Goal: Task Accomplishment & Management: Manage account settings

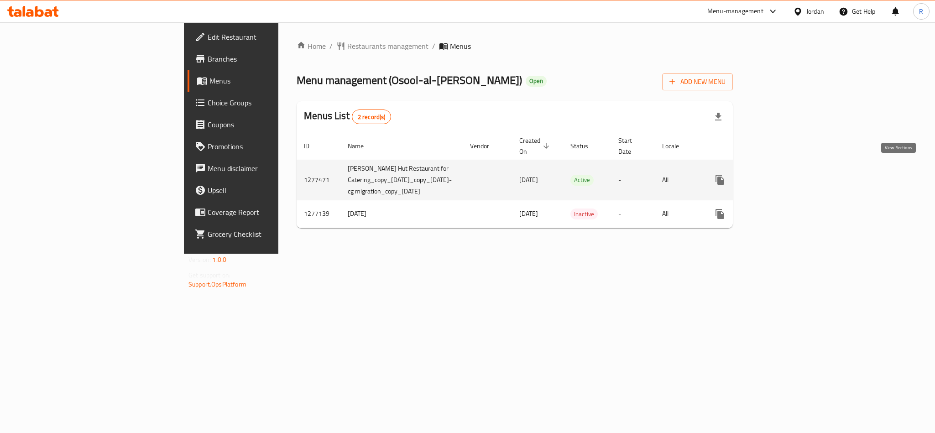
click at [796, 172] on link "enhanced table" at bounding box center [786, 180] width 22 height 22
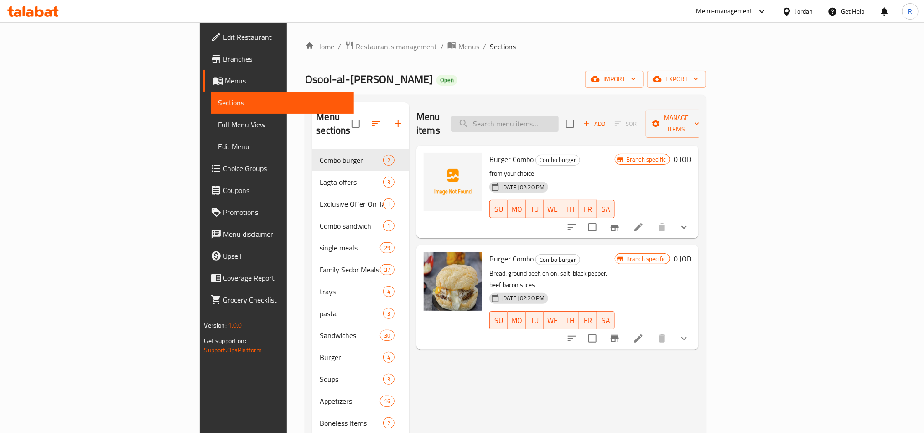
click at [559, 121] on input "search" at bounding box center [505, 124] width 108 height 16
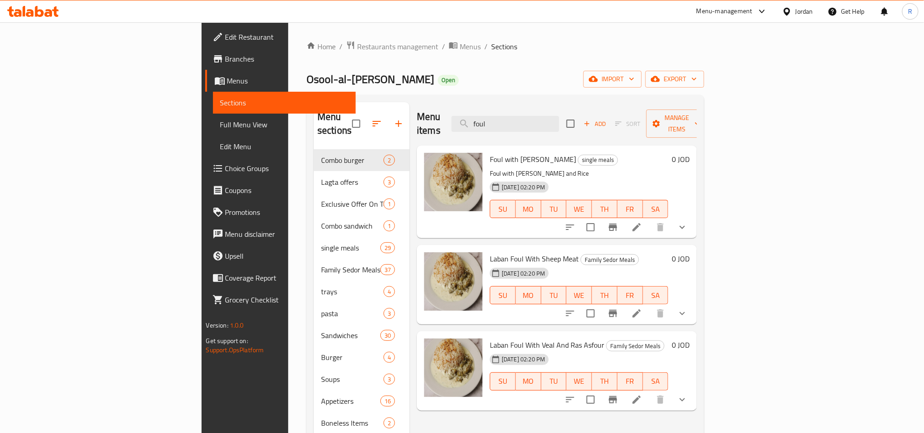
type input "foul"
click at [688, 222] on icon "show more" at bounding box center [682, 227] width 11 height 11
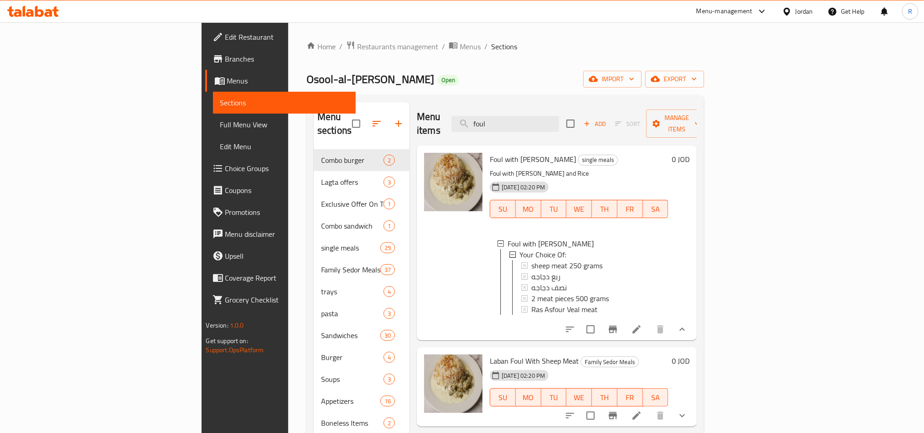
scroll to position [1, 0]
click at [642, 324] on icon at bounding box center [636, 329] width 11 height 11
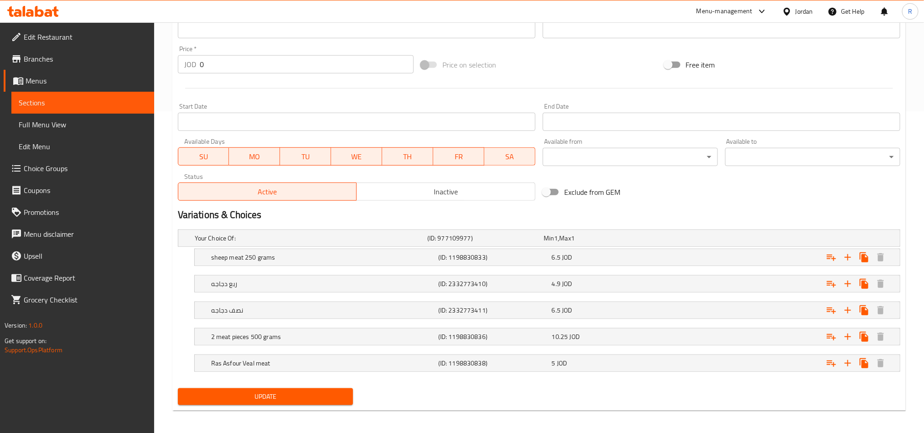
scroll to position [327, 0]
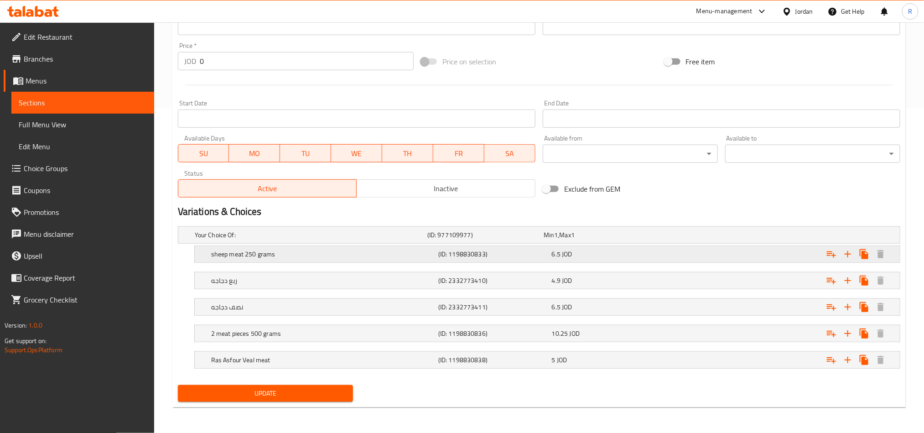
click at [583, 253] on div "6.5 JOD" at bounding box center [607, 254] width 110 height 9
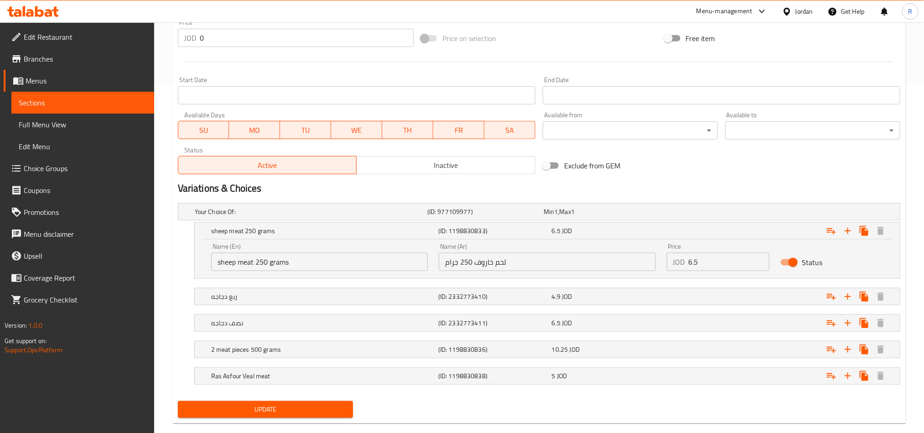
scroll to position [366, 0]
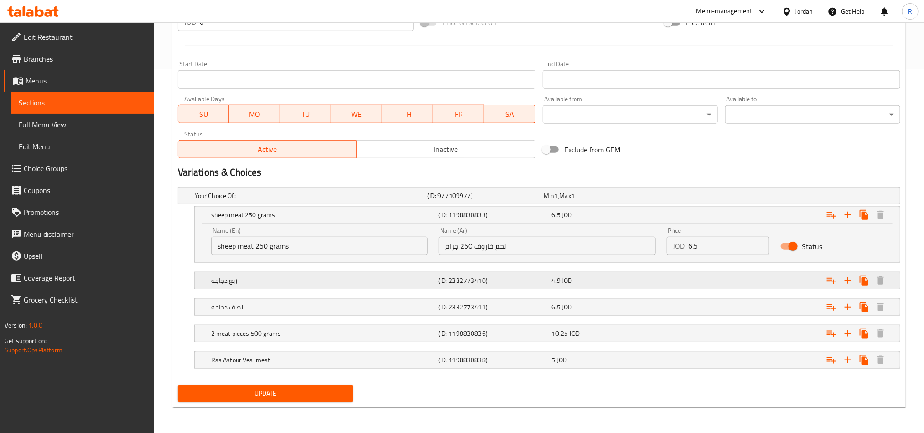
click at [436, 282] on div "ربع دجاجه" at bounding box center [322, 280] width 227 height 13
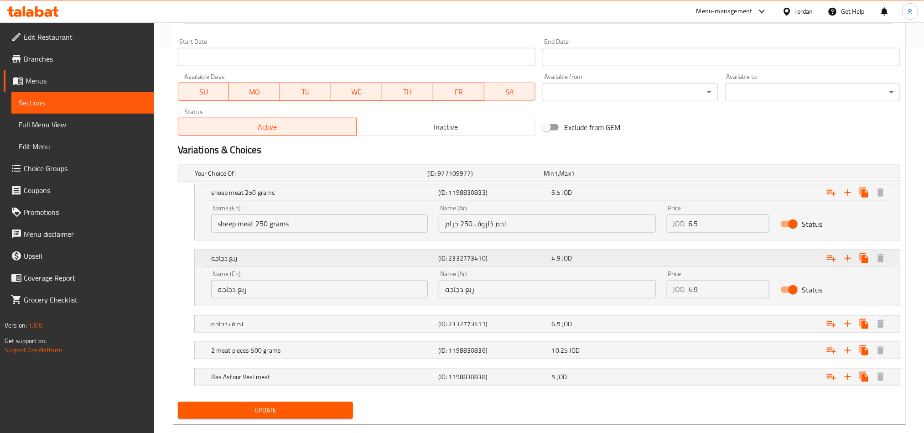
scroll to position [405, 0]
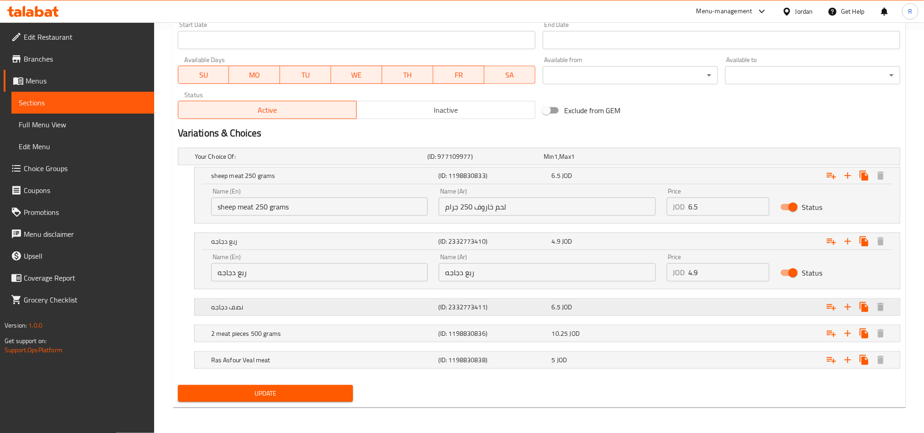
click at [430, 303] on h5 "نصف دجاجه" at bounding box center [323, 306] width 224 height 9
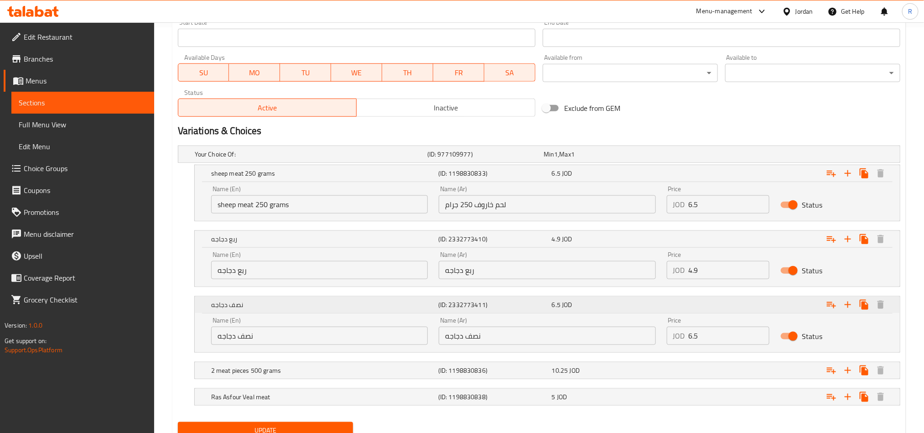
scroll to position [445, 0]
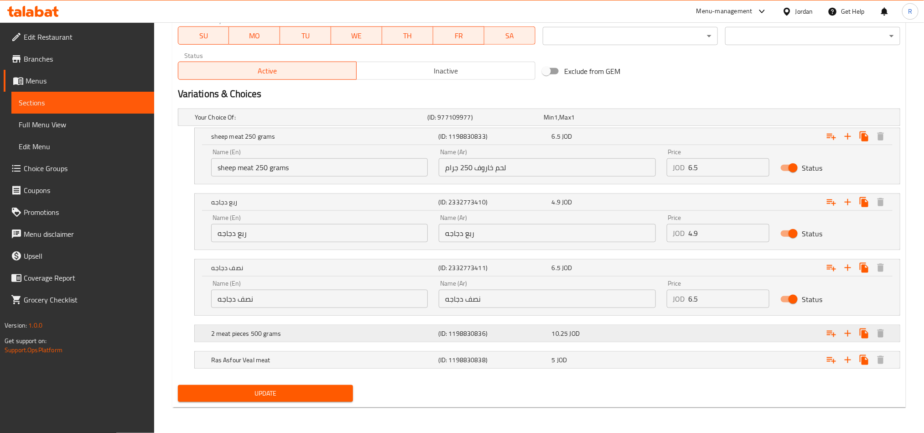
click at [418, 334] on h5 "2 meat pieces 500 grams" at bounding box center [323, 333] width 224 height 9
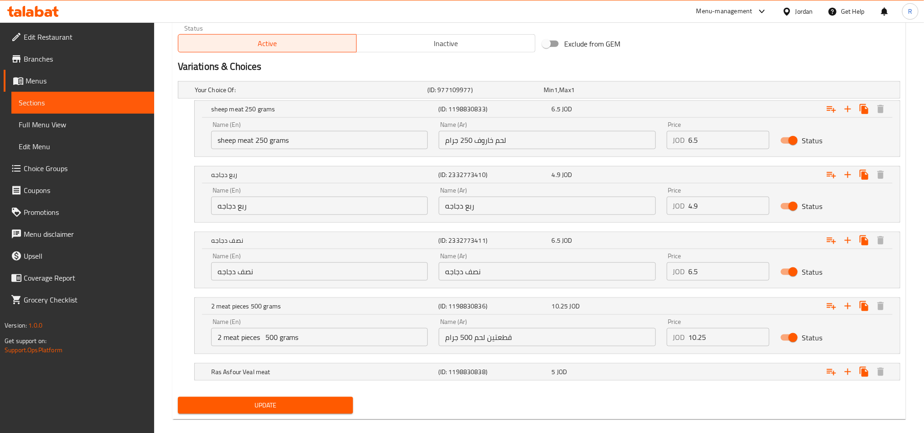
scroll to position [483, 0]
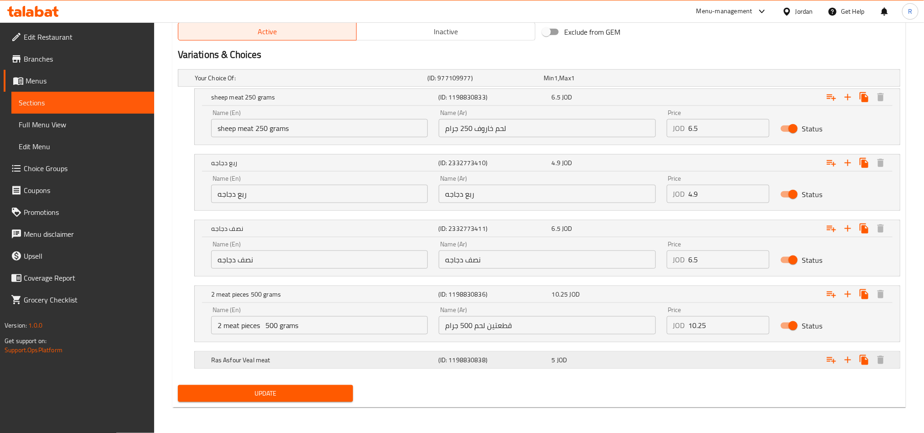
click at [402, 364] on h5 "Ras Asfour Veal meat" at bounding box center [323, 359] width 224 height 9
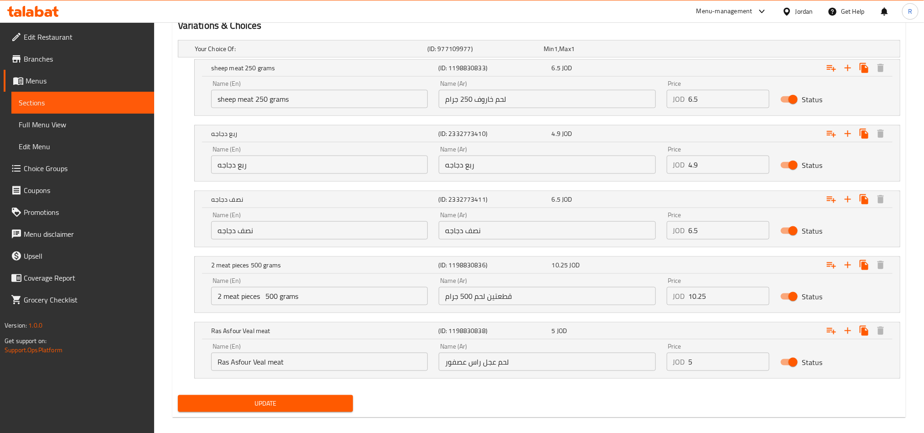
scroll to position [523, 0]
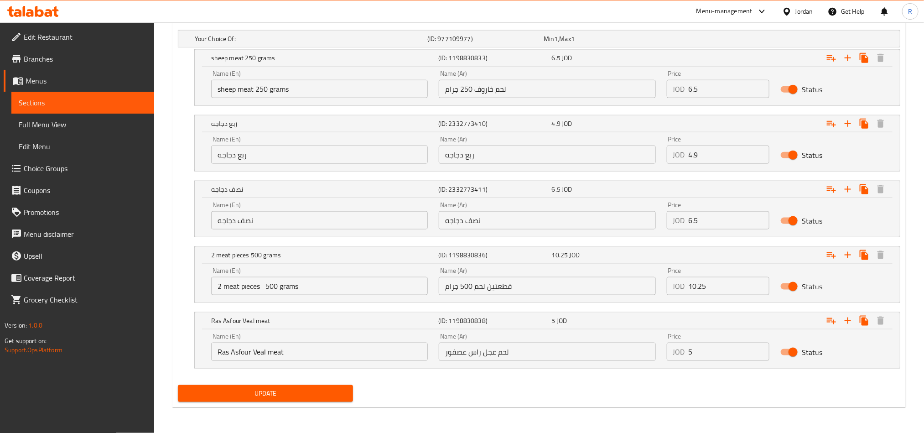
click at [322, 154] on input "ربع دجاجه" at bounding box center [319, 155] width 217 height 18
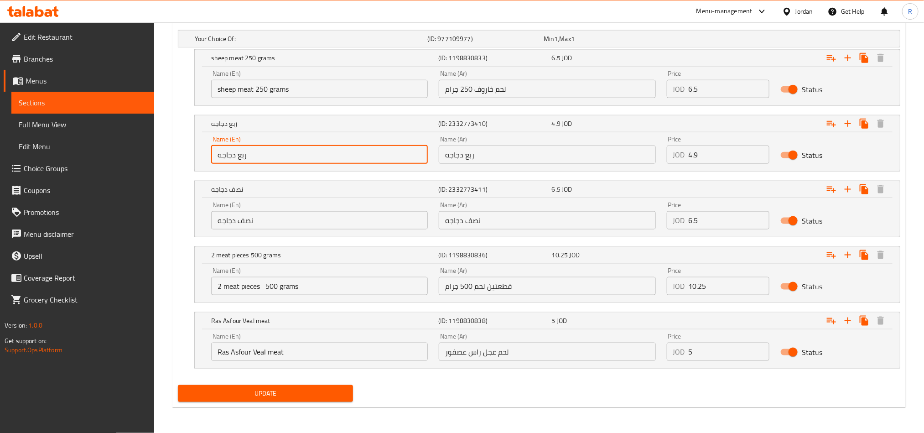
click at [322, 154] on input "ربع دجاجه" at bounding box center [319, 155] width 217 height 18
click at [501, 156] on input "ربع دجاجه" at bounding box center [547, 155] width 217 height 18
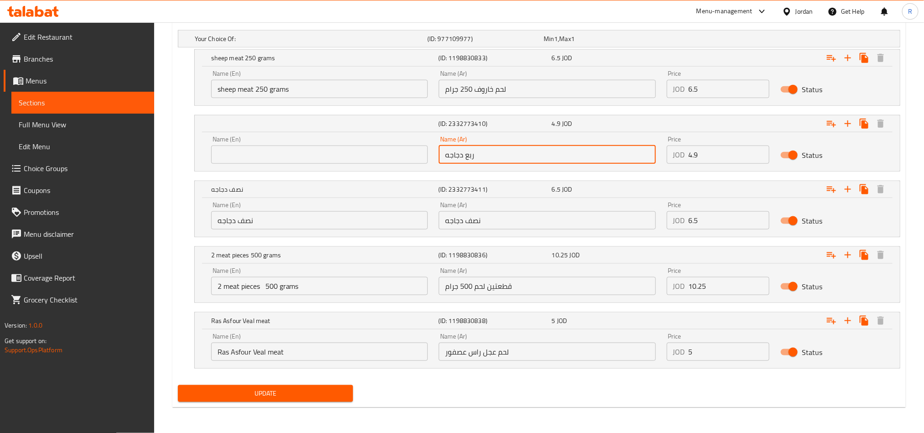
click at [501, 156] on input "ربع دجاجه" at bounding box center [547, 155] width 217 height 18
click at [267, 154] on input "text" at bounding box center [319, 155] width 217 height 18
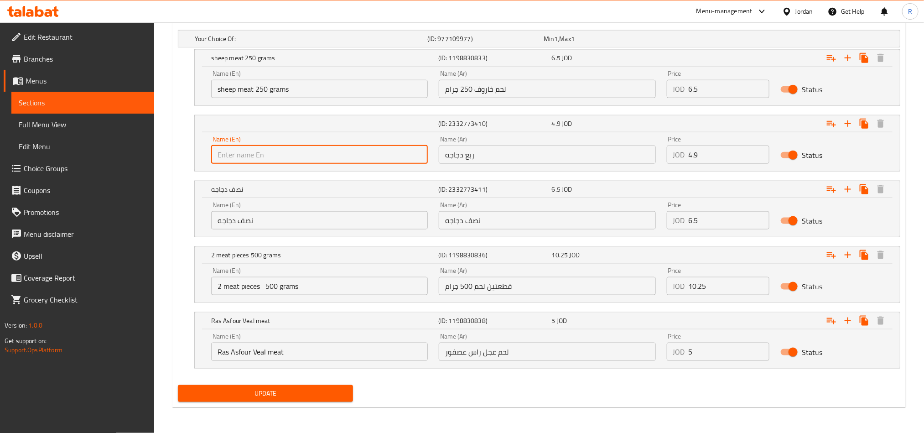
click at [347, 156] on input "text" at bounding box center [319, 155] width 217 height 18
paste input "1/4"
paste input "chicken"
type input "1/4 chicken"
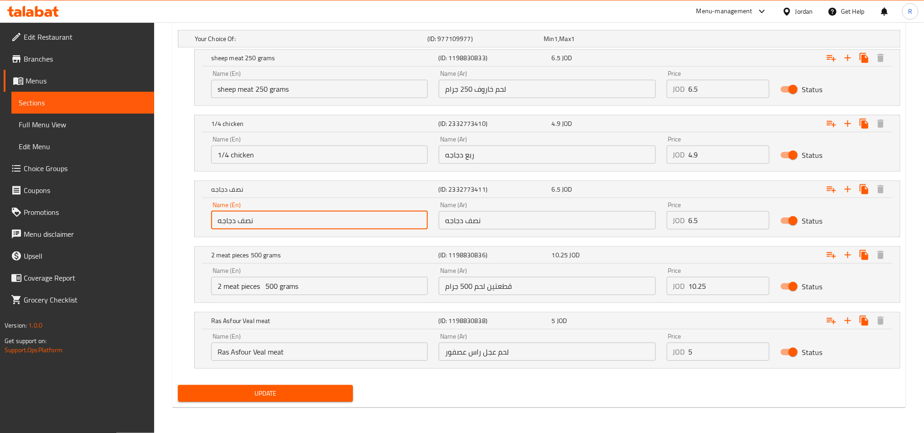
click at [266, 222] on input "نصف دجاجه" at bounding box center [319, 220] width 217 height 18
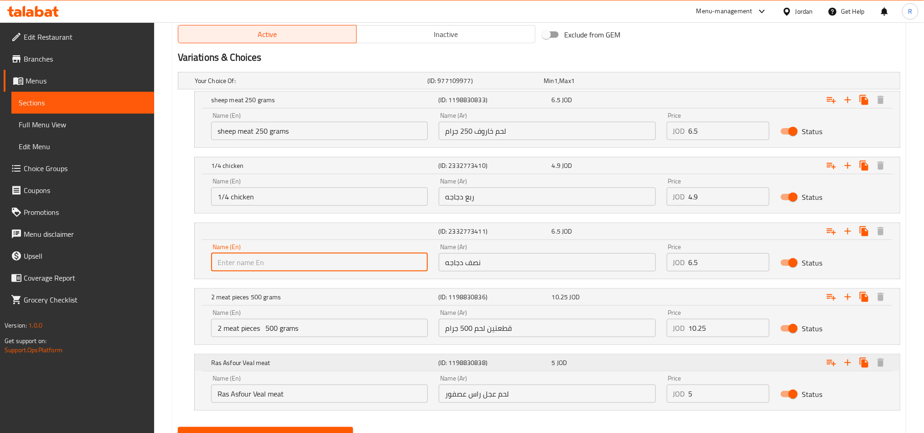
scroll to position [455, 0]
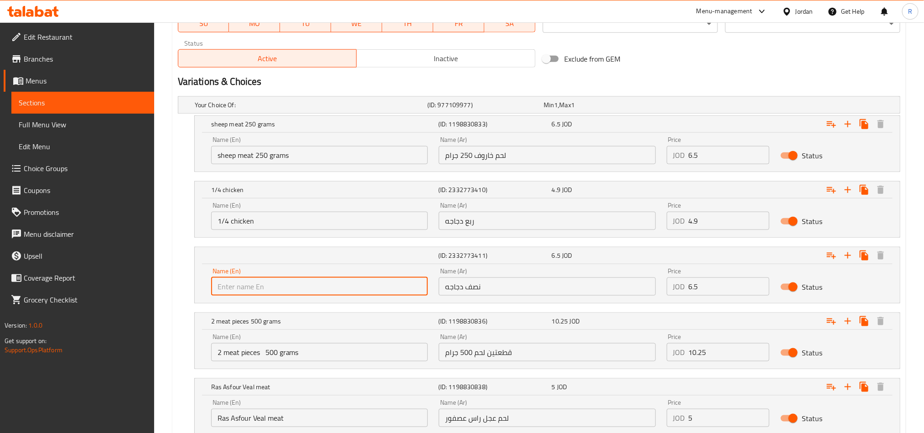
click at [260, 282] on input "text" at bounding box center [319, 286] width 217 height 18
paste input "1/2"
click at [239, 229] on input "1/4 chicken" at bounding box center [319, 221] width 217 height 18
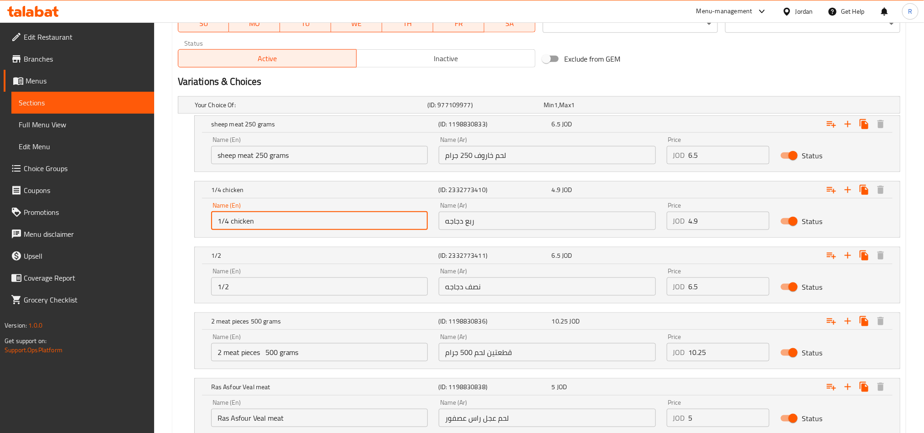
click at [239, 229] on input "1/4 chicken" at bounding box center [319, 221] width 217 height 18
click at [256, 292] on input "1/2" at bounding box center [319, 286] width 217 height 18
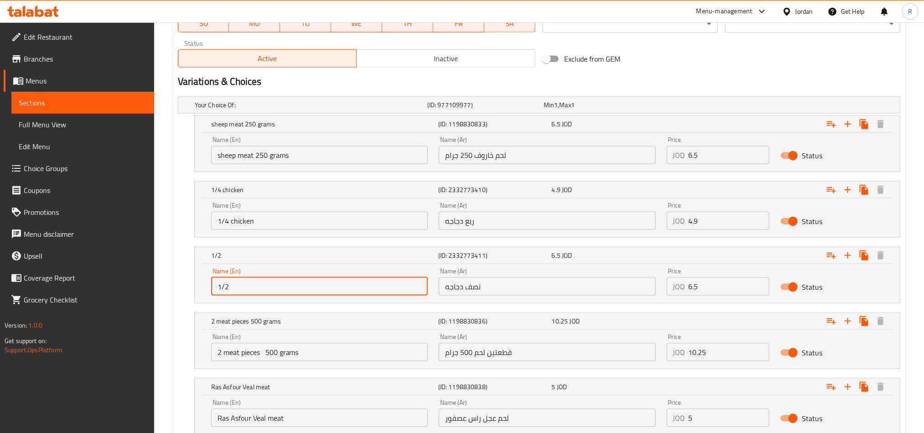
paste input "chicken"
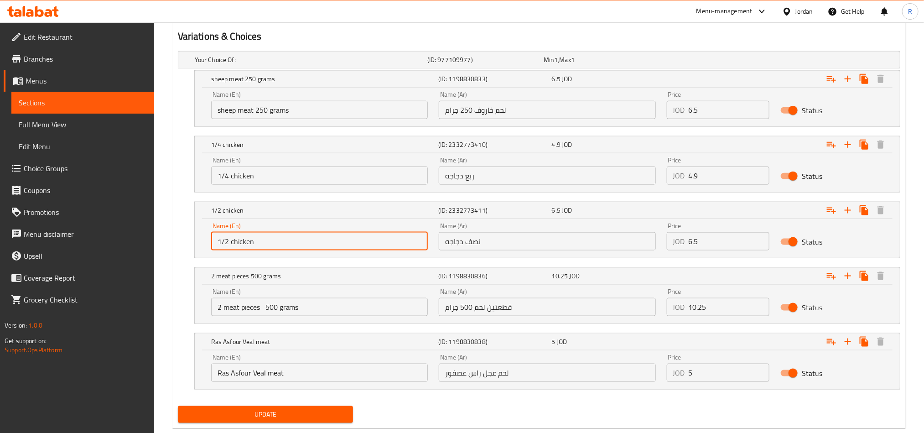
scroll to position [523, 0]
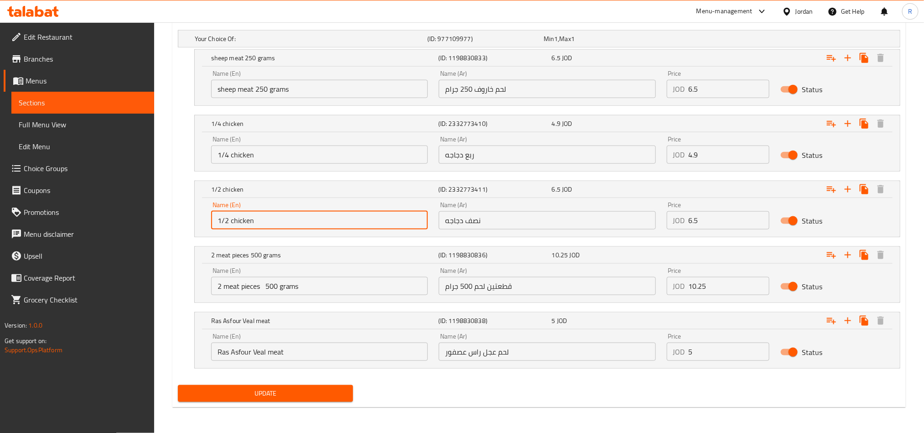
type input "1/2 chicken"
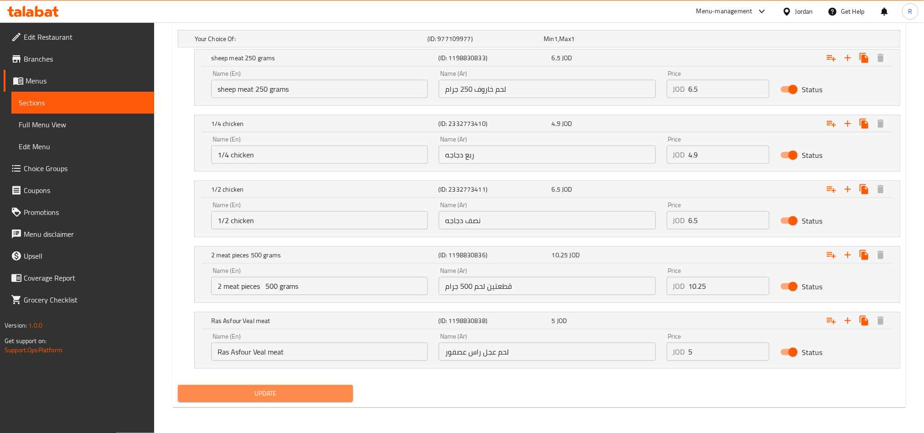
click at [304, 393] on span "Update" at bounding box center [265, 393] width 161 height 11
click at [319, 385] on button "Update" at bounding box center [265, 393] width 175 height 17
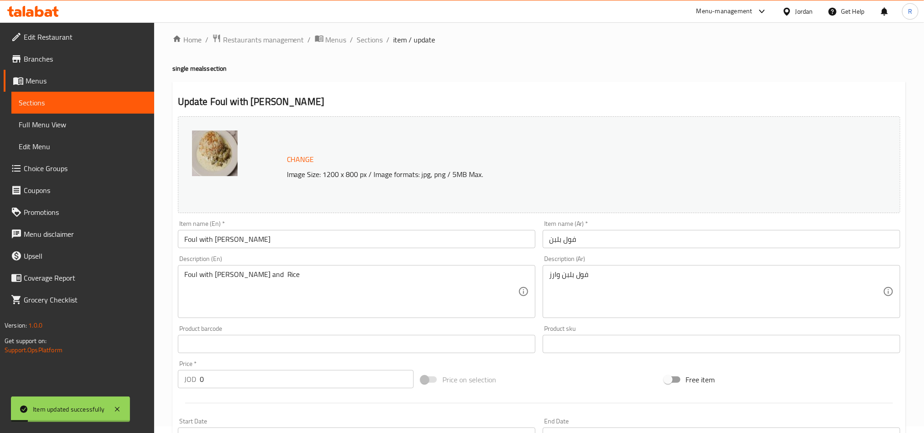
scroll to position [0, 0]
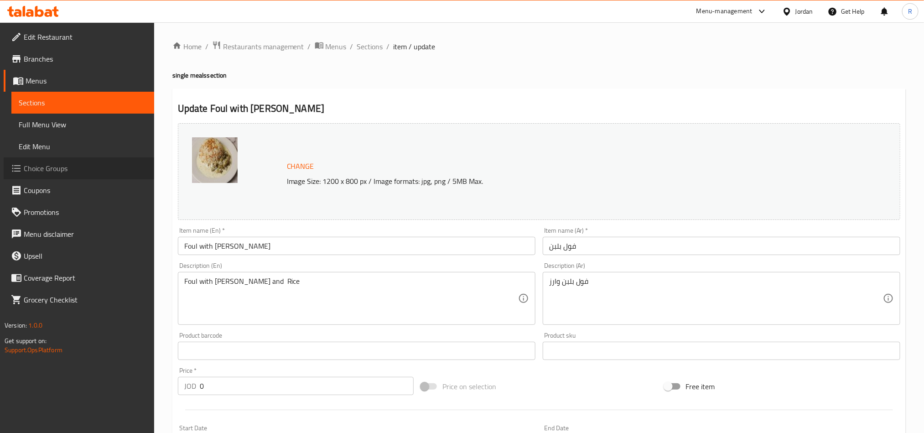
drag, startPoint x: 73, startPoint y: 181, endPoint x: 40, endPoint y: 167, distance: 35.8
click at [40, 167] on span "Choice Groups" at bounding box center [85, 168] width 123 height 11
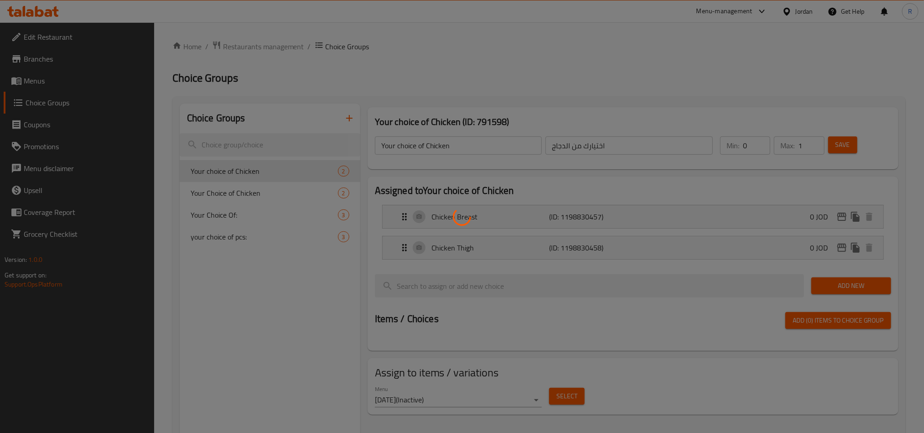
click at [241, 197] on div at bounding box center [462, 216] width 924 height 433
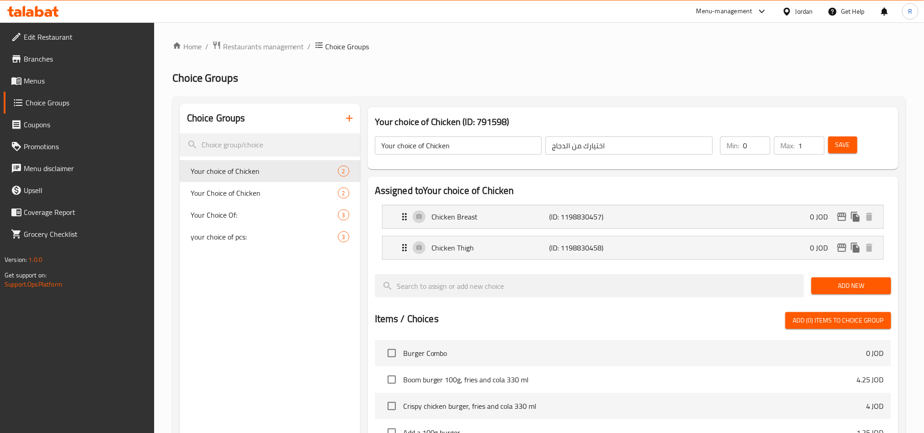
click at [234, 191] on span "Your Choice of Chicken" at bounding box center [264, 192] width 147 height 11
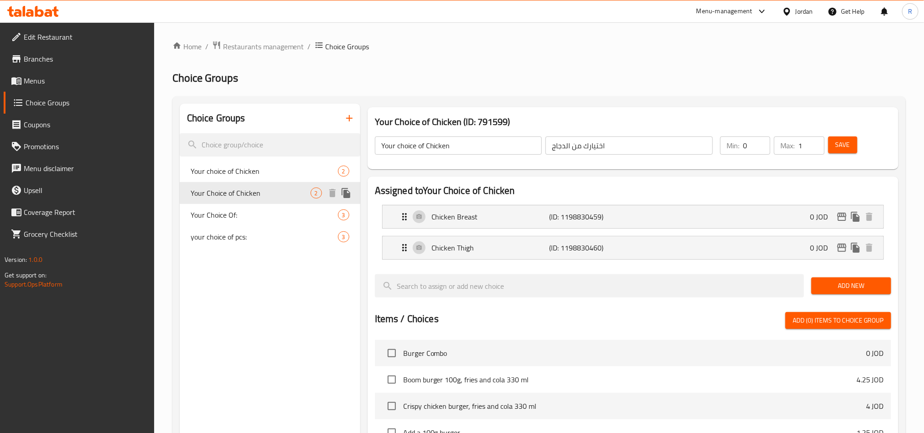
type input "Your Choice of Chicken"
type input "اختيارك من المشروب"
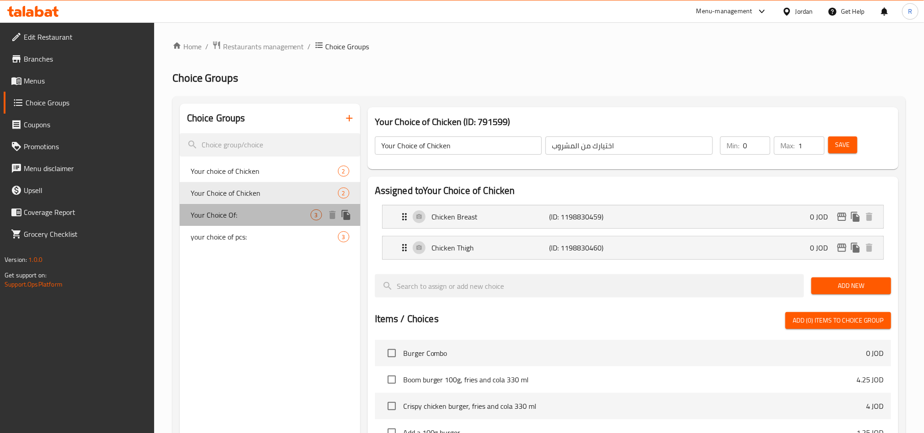
click at [234, 210] on span "Your Choice Of:" at bounding box center [251, 214] width 120 height 11
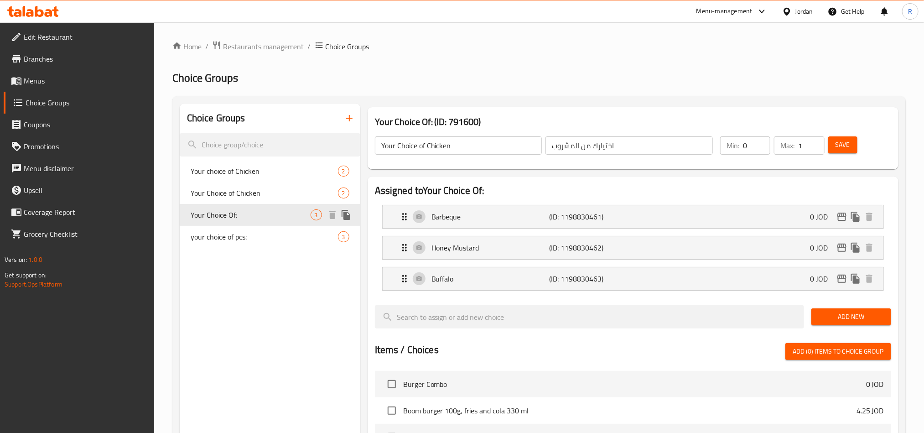
type input "Your Choice Of:"
type input "إختيارك من:"
type input "1"
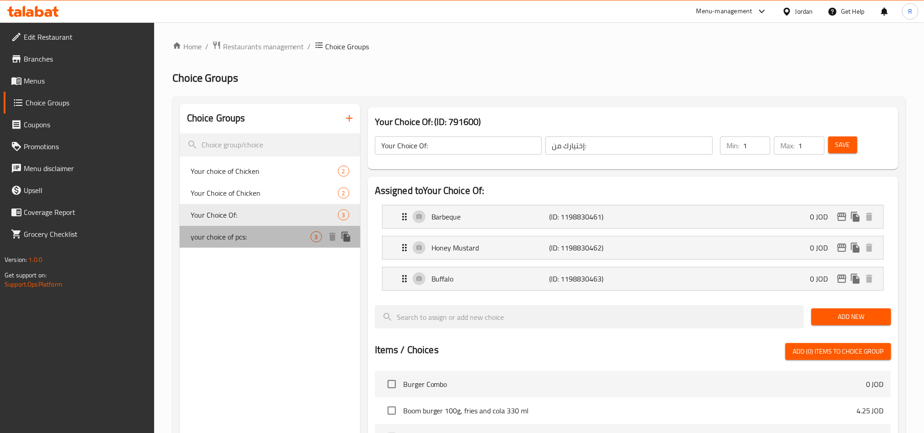
click at [224, 235] on span "your choice of pcs:" at bounding box center [251, 236] width 120 height 11
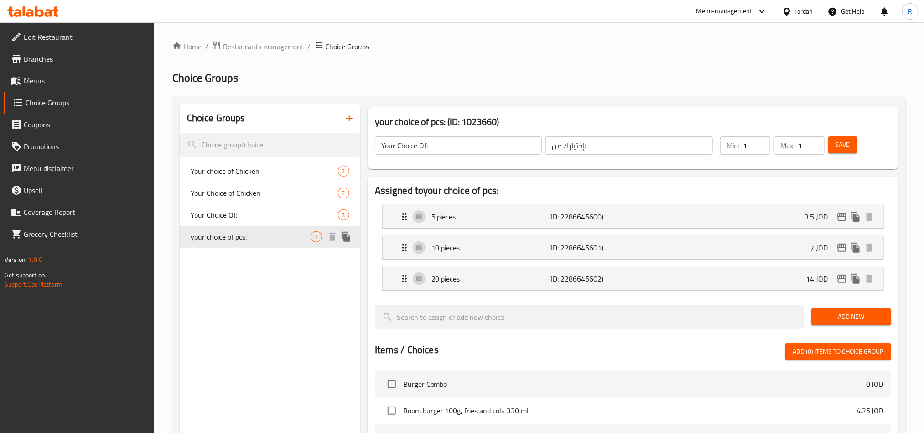
type input "your choice of pcs:"
type input "اختيارك للقطع"
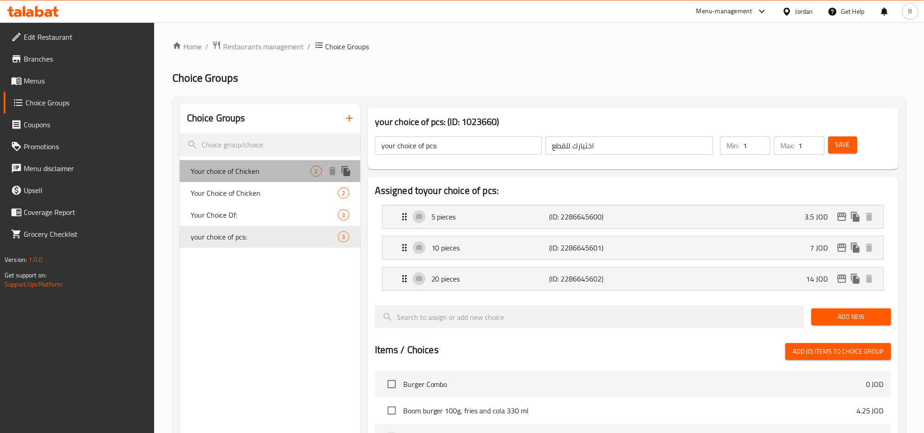
click at [230, 173] on span "Your choice of Chicken" at bounding box center [251, 171] width 120 height 11
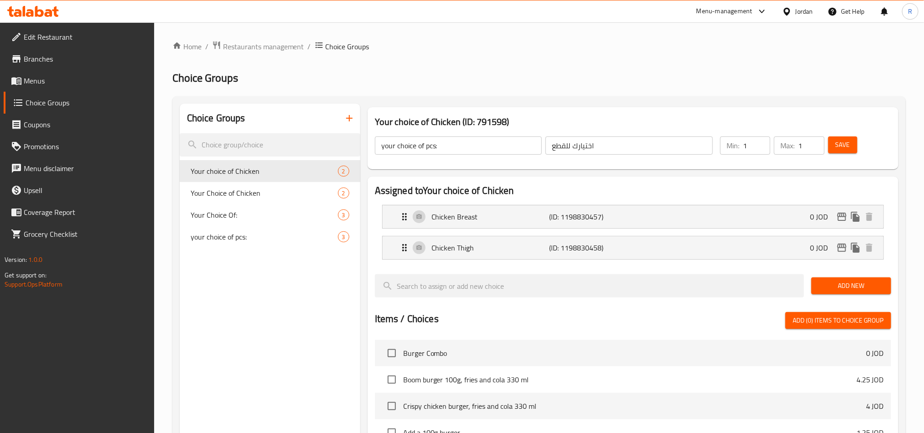
type input "Your choice of Chicken"
type input "اختيارك من الدجاج"
type input "0"
